Goal: Navigation & Orientation: Find specific page/section

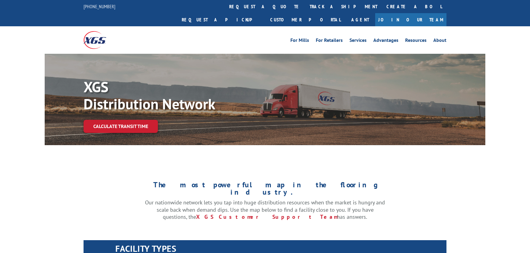
select select "5"
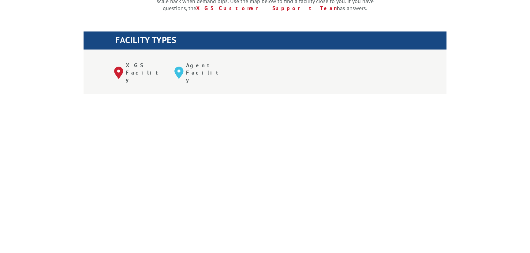
scroll to position [222, 0]
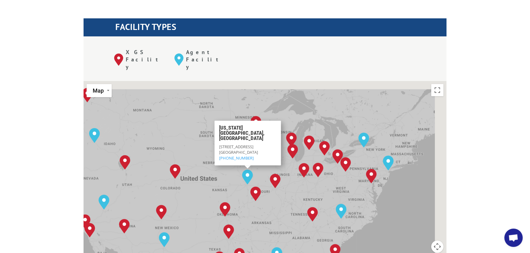
drag, startPoint x: 388, startPoint y: 150, endPoint x: 338, endPoint y: 171, distance: 53.9
click at [338, 171] on div "[GEOGRAPHIC_DATA], [GEOGRAPHIC_DATA] [GEOGRAPHIC_DATA], [GEOGRAPHIC_DATA] [GEOG…" at bounding box center [265, 181] width 363 height 201
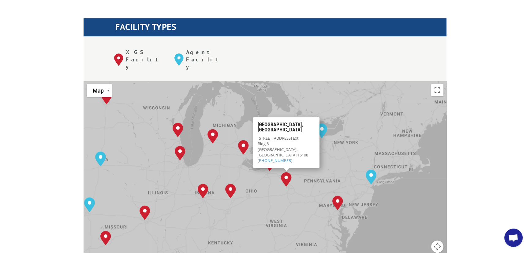
drag, startPoint x: 358, startPoint y: 126, endPoint x: 308, endPoint y: 177, distance: 71.6
click at [309, 177] on div "[GEOGRAPHIC_DATA], [GEOGRAPHIC_DATA] [GEOGRAPHIC_DATA], [GEOGRAPHIC_DATA] [GEOG…" at bounding box center [265, 181] width 363 height 201
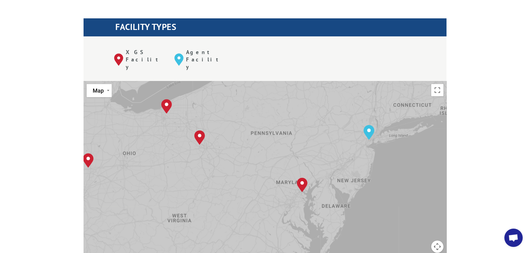
drag, startPoint x: 279, startPoint y: 208, endPoint x: 243, endPoint y: 119, distance: 96.1
click at [243, 119] on div "[GEOGRAPHIC_DATA], [GEOGRAPHIC_DATA] [GEOGRAPHIC_DATA], [GEOGRAPHIC_DATA] [GEOG…" at bounding box center [265, 181] width 363 height 201
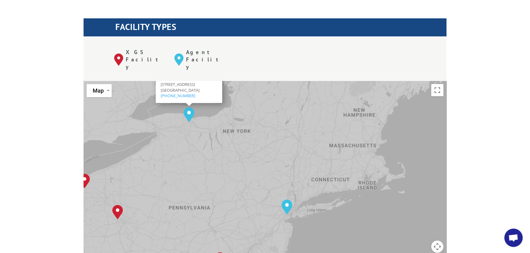
drag, startPoint x: 290, startPoint y: 106, endPoint x: 208, endPoint y: 180, distance: 110.9
click at [208, 180] on div "[GEOGRAPHIC_DATA], [GEOGRAPHIC_DATA] [GEOGRAPHIC_DATA], [GEOGRAPHIC_DATA] [GEOG…" at bounding box center [265, 181] width 363 height 201
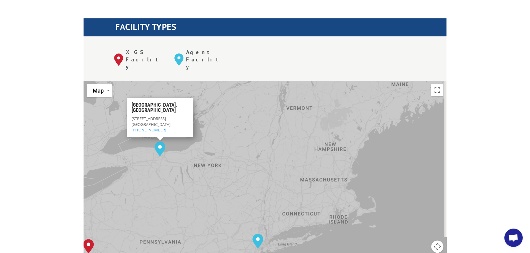
drag, startPoint x: 229, startPoint y: 155, endPoint x: 201, endPoint y: 188, distance: 43.4
click at [201, 188] on div "[GEOGRAPHIC_DATA], [GEOGRAPHIC_DATA] [GEOGRAPHIC_DATA], [GEOGRAPHIC_DATA] [GEOG…" at bounding box center [265, 181] width 363 height 201
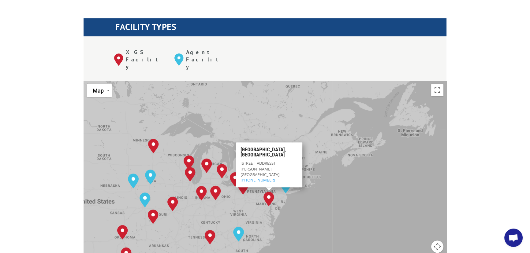
drag, startPoint x: 173, startPoint y: 208, endPoint x: 249, endPoint y: 173, distance: 82.9
click at [248, 173] on div "[GEOGRAPHIC_DATA], [GEOGRAPHIC_DATA] [GEOGRAPHIC_DATA], [GEOGRAPHIC_DATA] [GEOG…" at bounding box center [265, 181] width 363 height 201
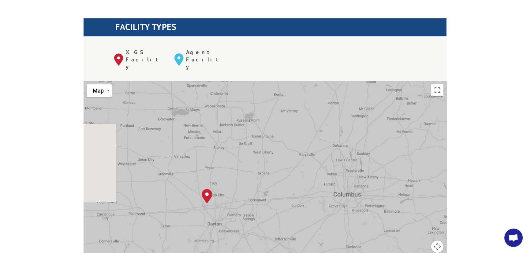
drag, startPoint x: 181, startPoint y: 178, endPoint x: 253, endPoint y: 153, distance: 75.8
click at [252, 154] on div "[GEOGRAPHIC_DATA], [GEOGRAPHIC_DATA] [GEOGRAPHIC_DATA], [GEOGRAPHIC_DATA] [GEOG…" at bounding box center [265, 181] width 363 height 201
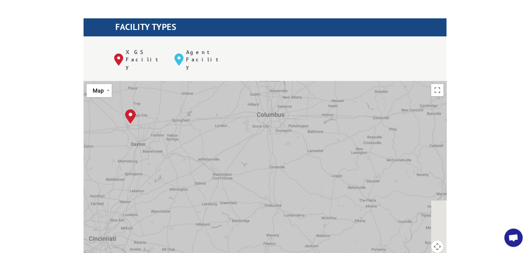
drag, startPoint x: 386, startPoint y: 199, endPoint x: 284, endPoint y: 110, distance: 136.4
click at [284, 110] on div "[GEOGRAPHIC_DATA], [GEOGRAPHIC_DATA] [GEOGRAPHIC_DATA], [GEOGRAPHIC_DATA] [GEOG…" at bounding box center [265, 181] width 363 height 201
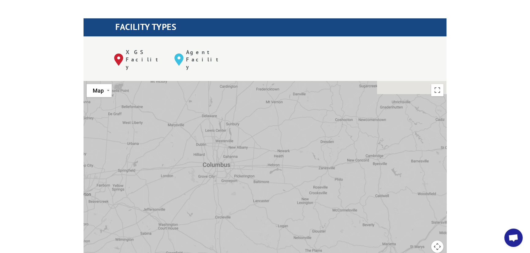
drag, startPoint x: 282, startPoint y: 111, endPoint x: 242, endPoint y: 180, distance: 79.8
click at [242, 180] on div "[GEOGRAPHIC_DATA], [GEOGRAPHIC_DATA] [GEOGRAPHIC_DATA], [GEOGRAPHIC_DATA] [GEOG…" at bounding box center [265, 181] width 363 height 201
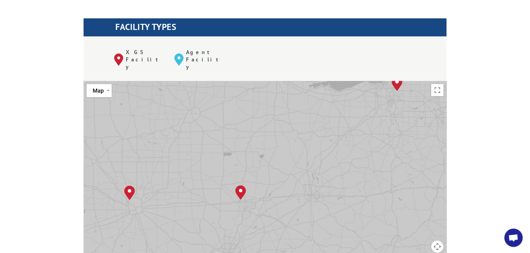
drag, startPoint x: 201, startPoint y: 185, endPoint x: 326, endPoint y: 193, distance: 125.4
click at [326, 193] on div "[GEOGRAPHIC_DATA], [GEOGRAPHIC_DATA] [GEOGRAPHIC_DATA], [GEOGRAPHIC_DATA] [GEOG…" at bounding box center [265, 181] width 363 height 201
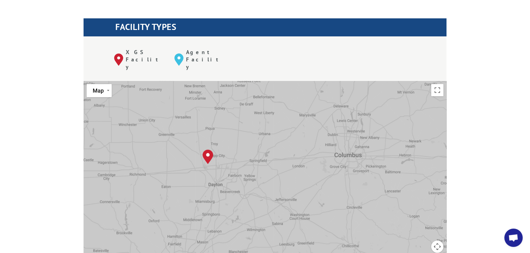
drag, startPoint x: 303, startPoint y: 221, endPoint x: 332, endPoint y: 155, distance: 72.3
click at [332, 155] on div "[GEOGRAPHIC_DATA], [GEOGRAPHIC_DATA] [GEOGRAPHIC_DATA], [GEOGRAPHIC_DATA] [GEOG…" at bounding box center [265, 181] width 363 height 201
